Goal: Information Seeking & Learning: Learn about a topic

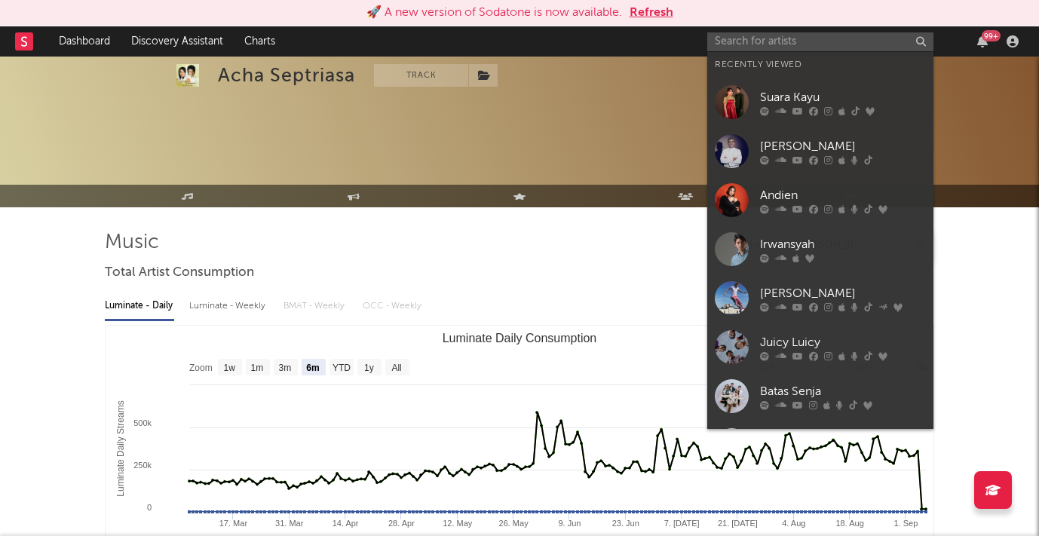
select select "6m"
select select "1m"
select select "1w"
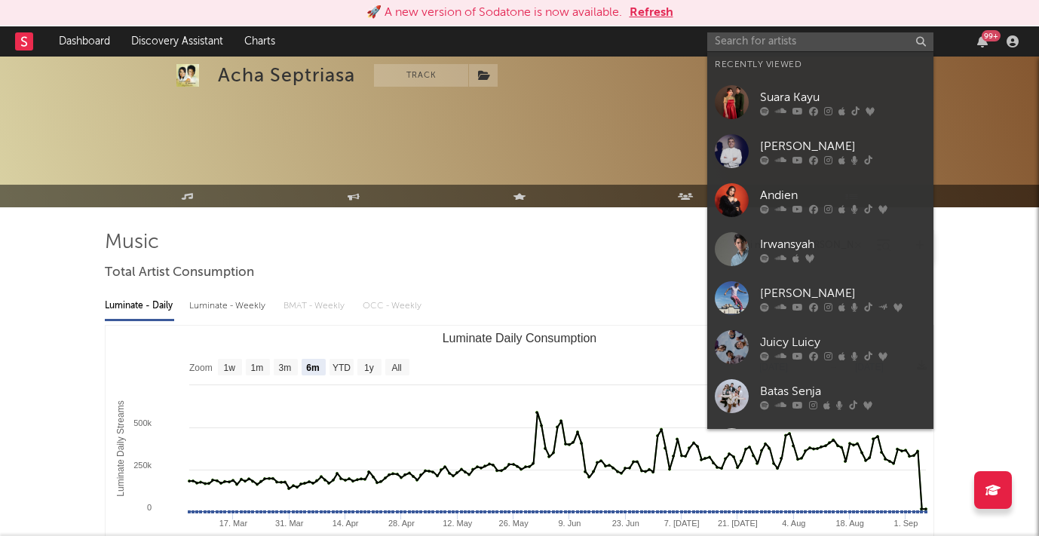
select select "1w"
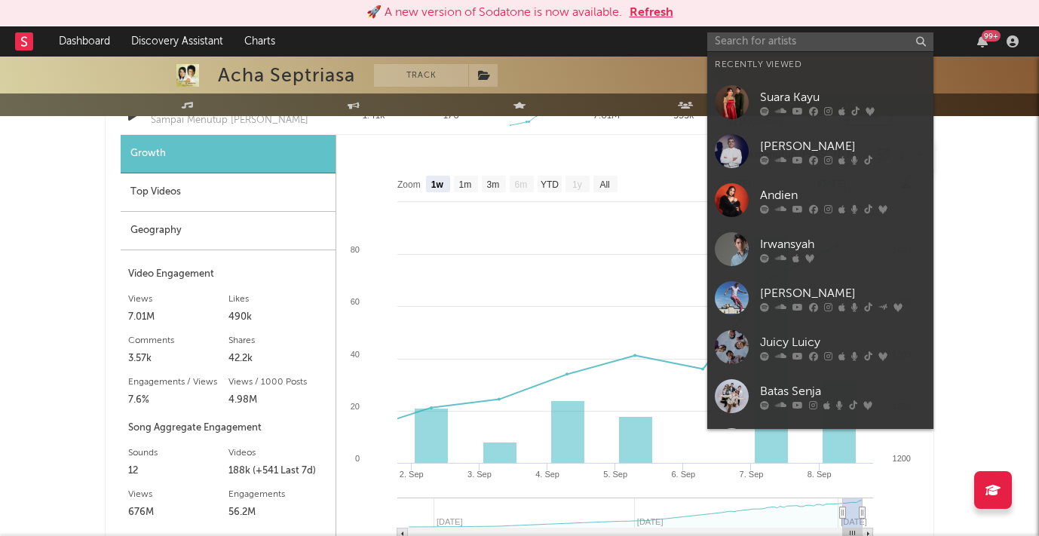
click at [754, 38] on input "text" at bounding box center [820, 41] width 226 height 19
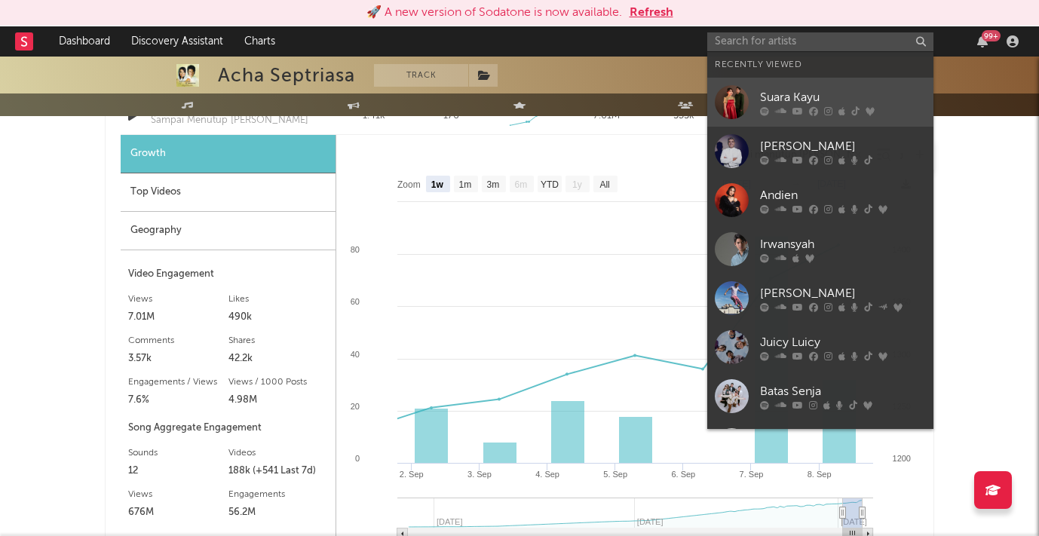
click at [797, 104] on div "Suara Kayu" at bounding box center [843, 97] width 166 height 18
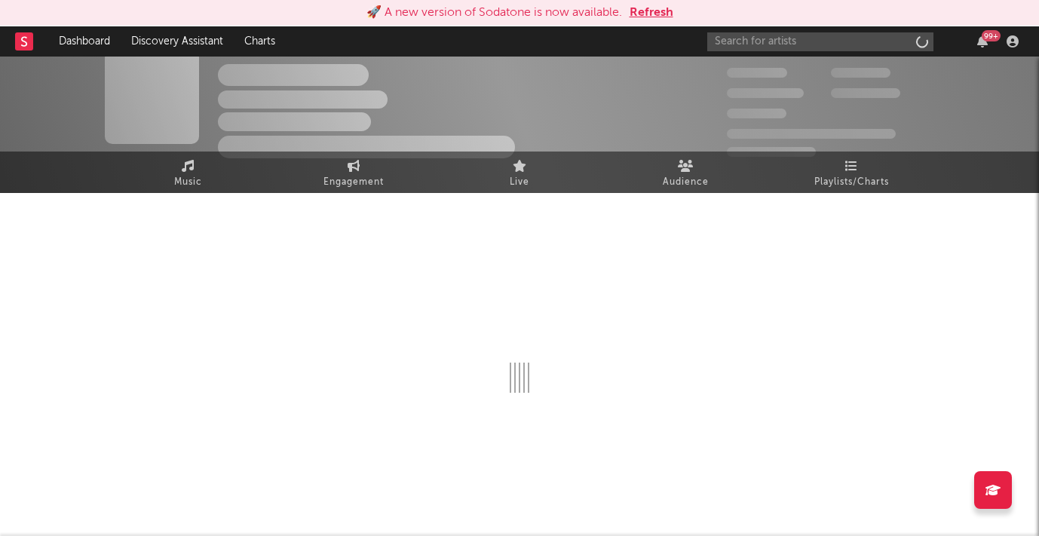
scroll to position [14, 0]
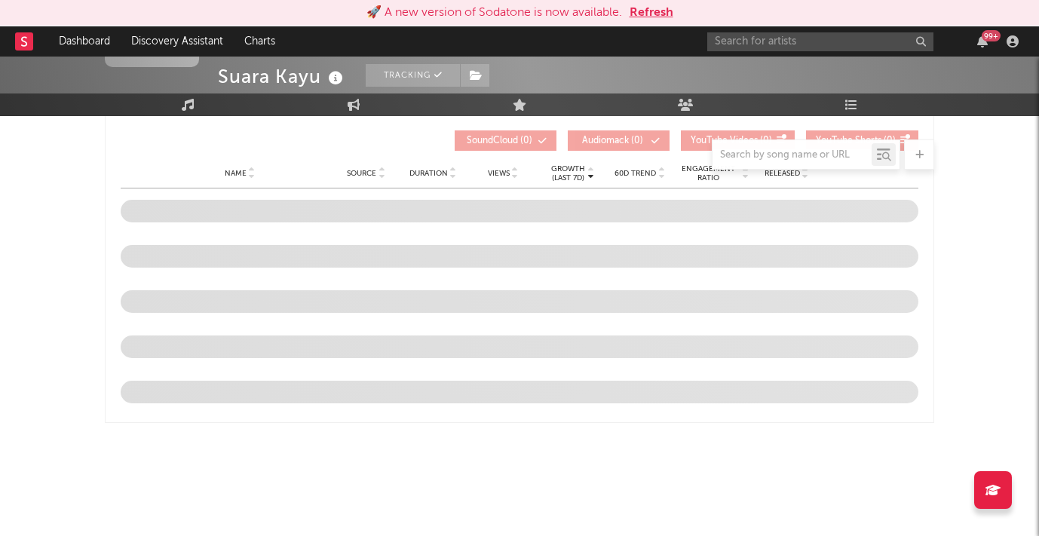
click at [649, 14] on button "Refresh" at bounding box center [651, 13] width 44 height 18
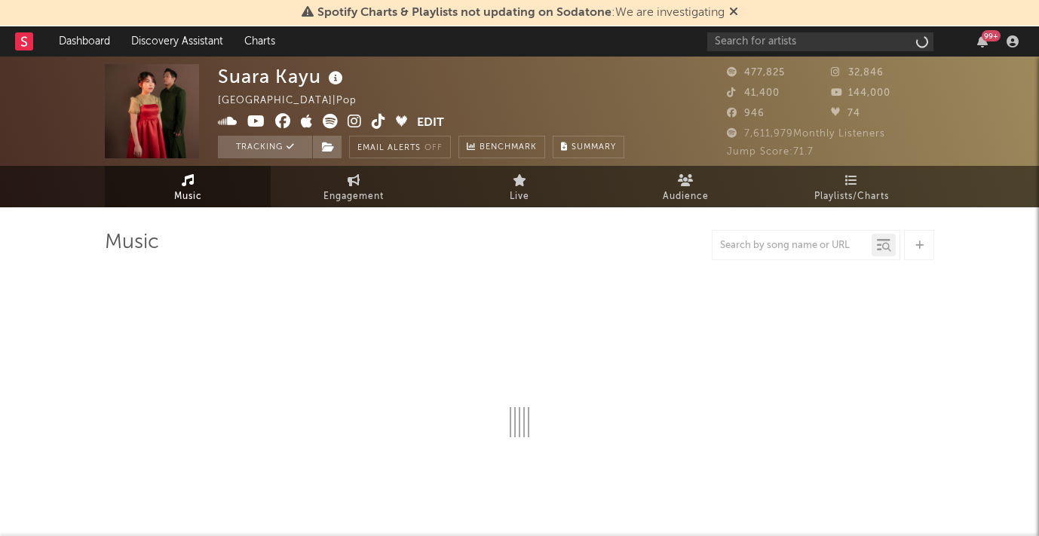
select select "6m"
